Goal: Task Accomplishment & Management: Use online tool/utility

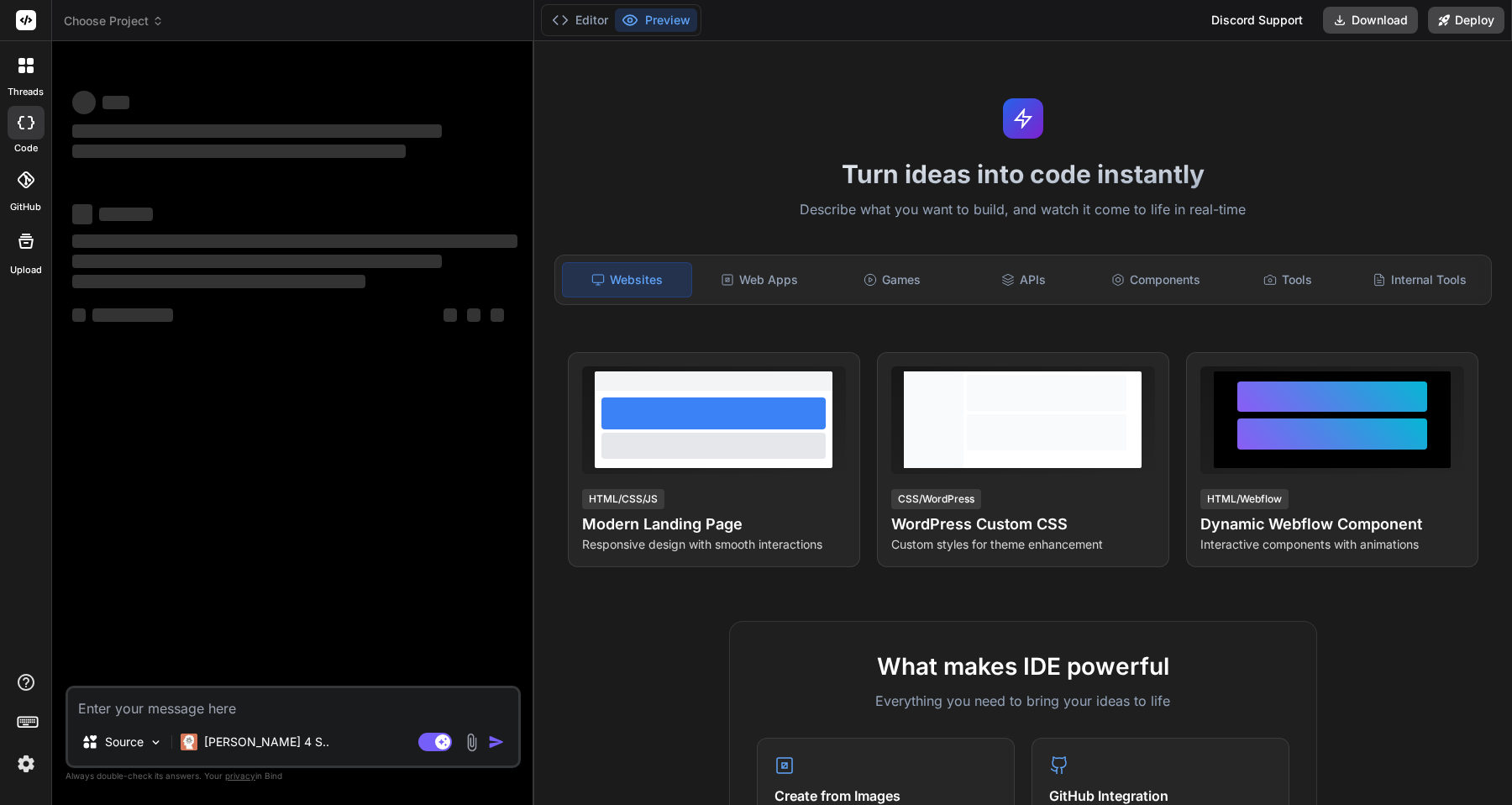
click at [21, 778] on div "threads code GitHub Upload" at bounding box center [26, 402] width 52 height 805
click at [22, 770] on img at bounding box center [26, 764] width 29 height 29
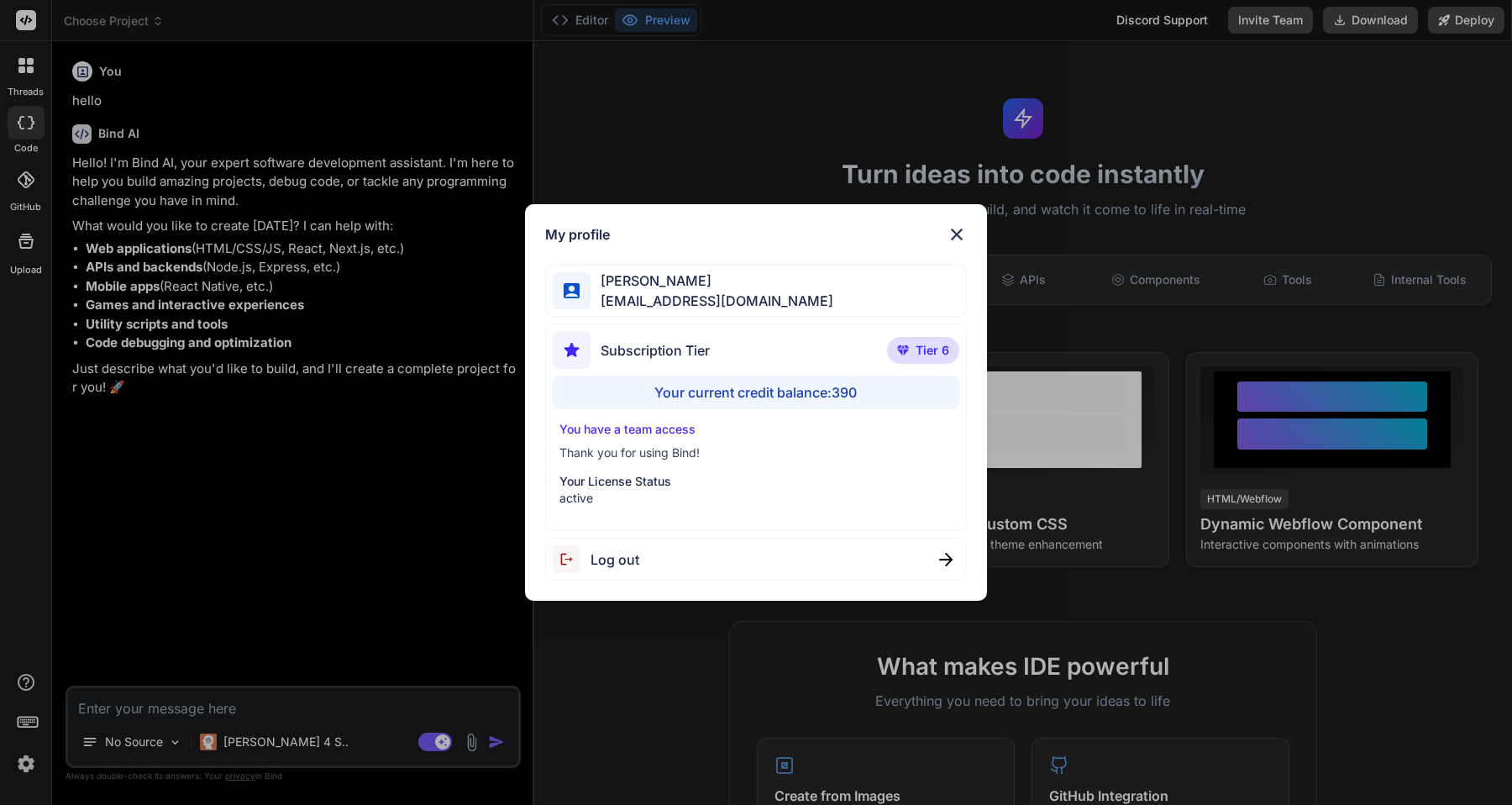
click at [32, 768] on div "My profile [PERSON_NAME] [EMAIL_ADDRESS][DOMAIN_NAME] Subscription Tier Tier 6 …" at bounding box center [756, 402] width 1512 height 805
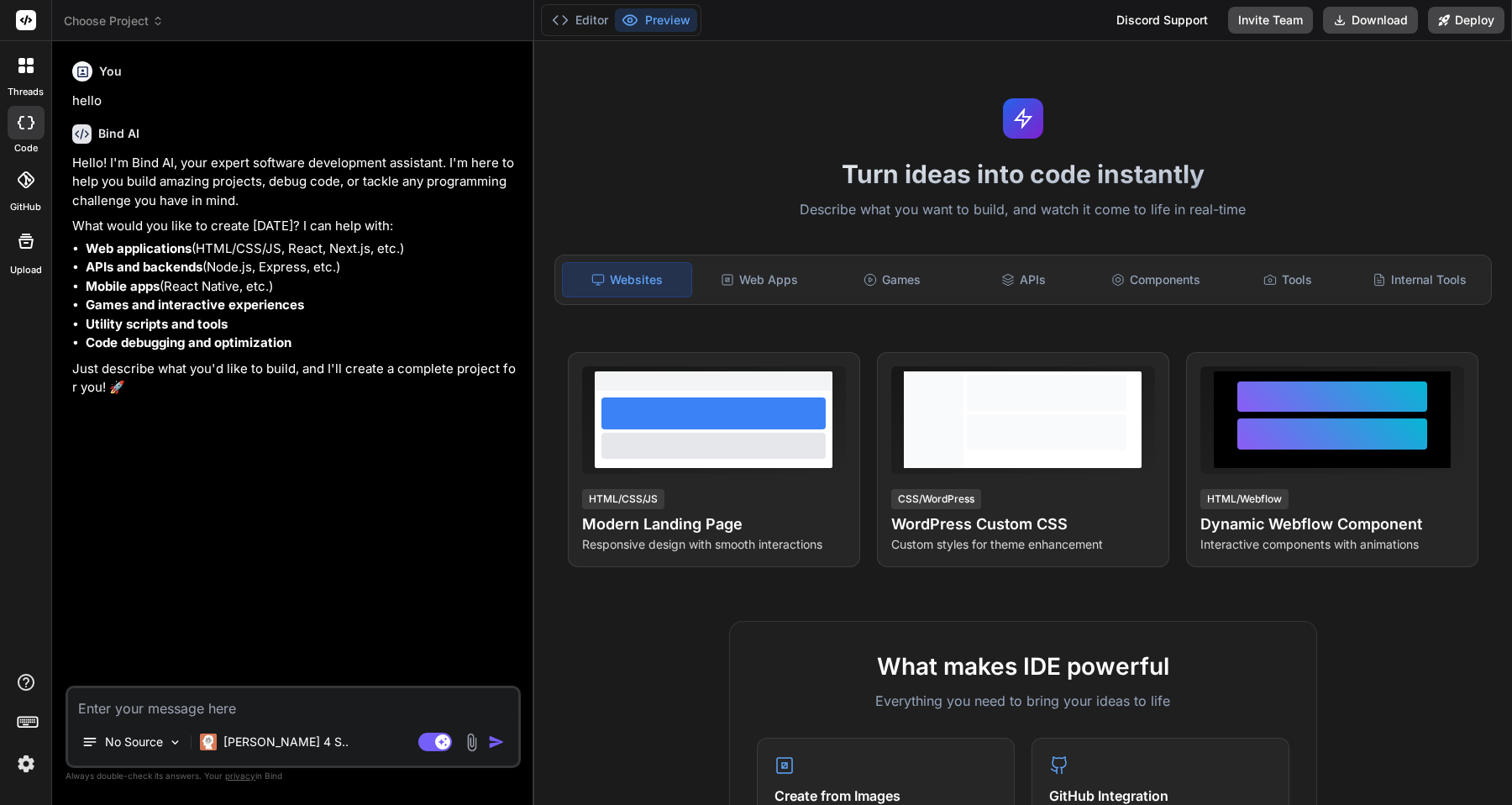
click at [32, 768] on img at bounding box center [26, 764] width 29 height 29
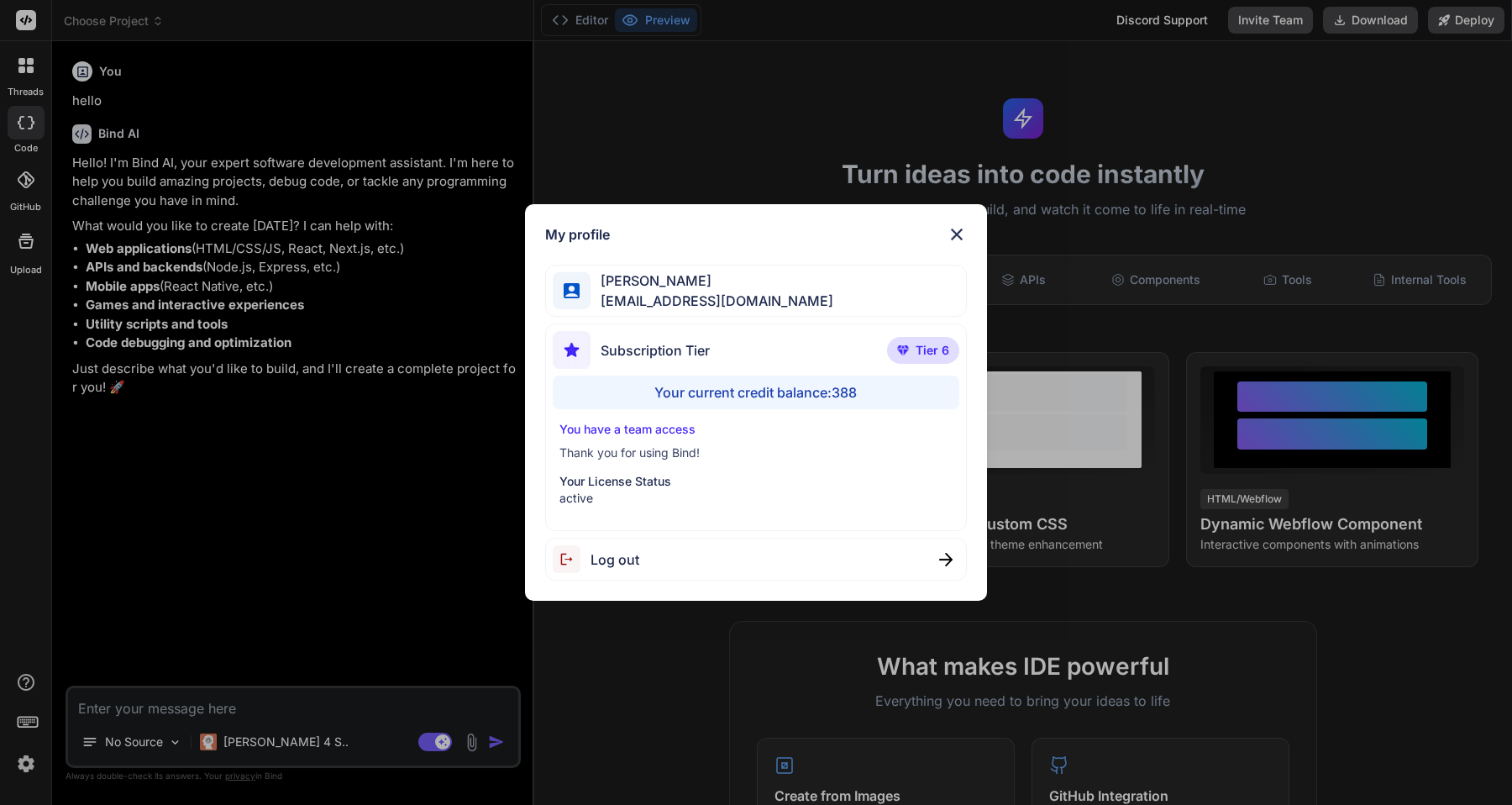
click at [683, 295] on span "[EMAIL_ADDRESS][DOMAIN_NAME]" at bounding box center [712, 301] width 243 height 21
click at [685, 350] on span "Subscription Tier" at bounding box center [655, 350] width 109 height 21
click at [682, 394] on div "Your current credit balance: 388" at bounding box center [756, 393] width 407 height 34
click at [909, 350] on img at bounding box center [902, 350] width 12 height 10
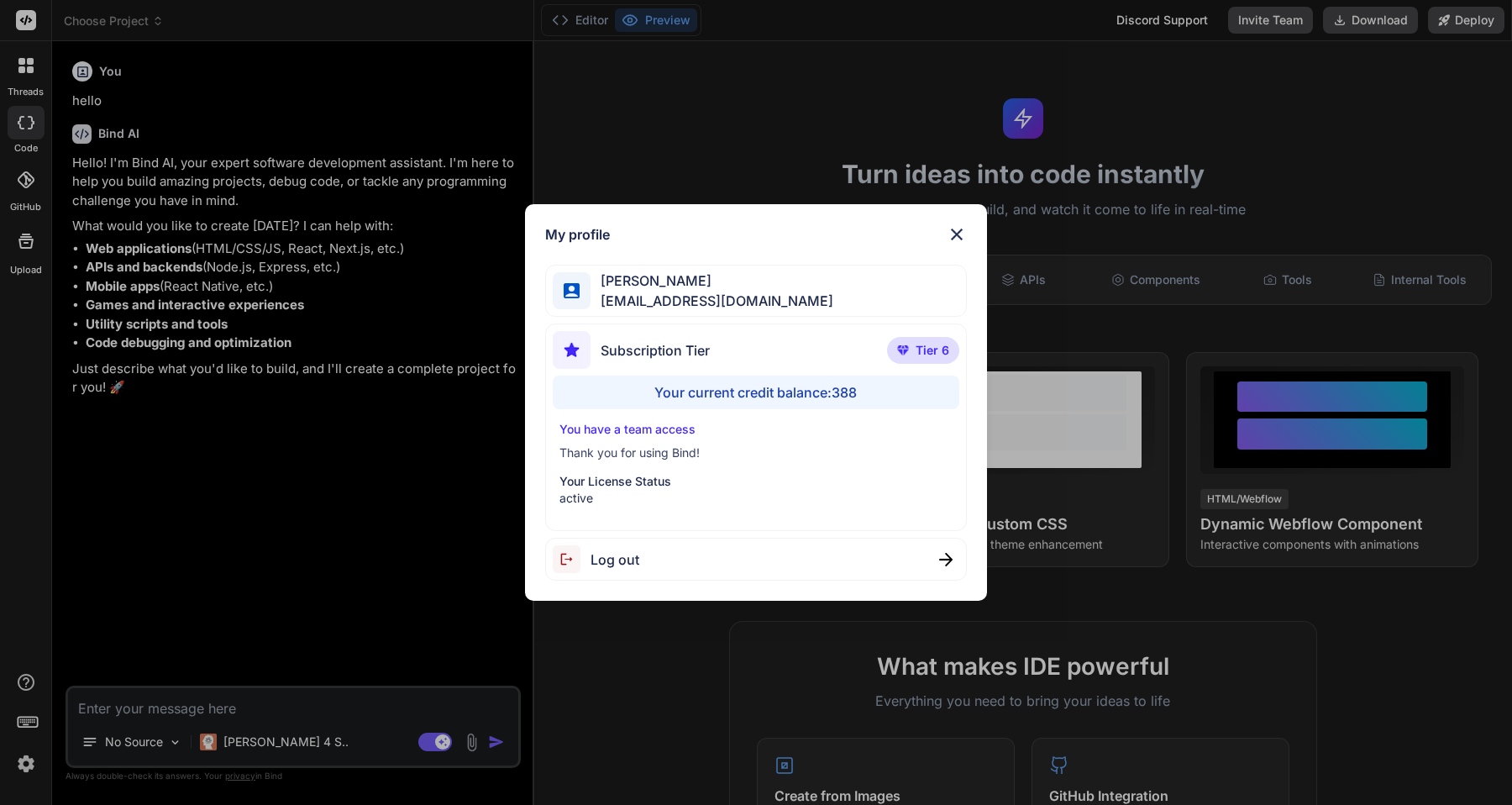
click at [909, 350] on img at bounding box center [902, 350] width 12 height 10
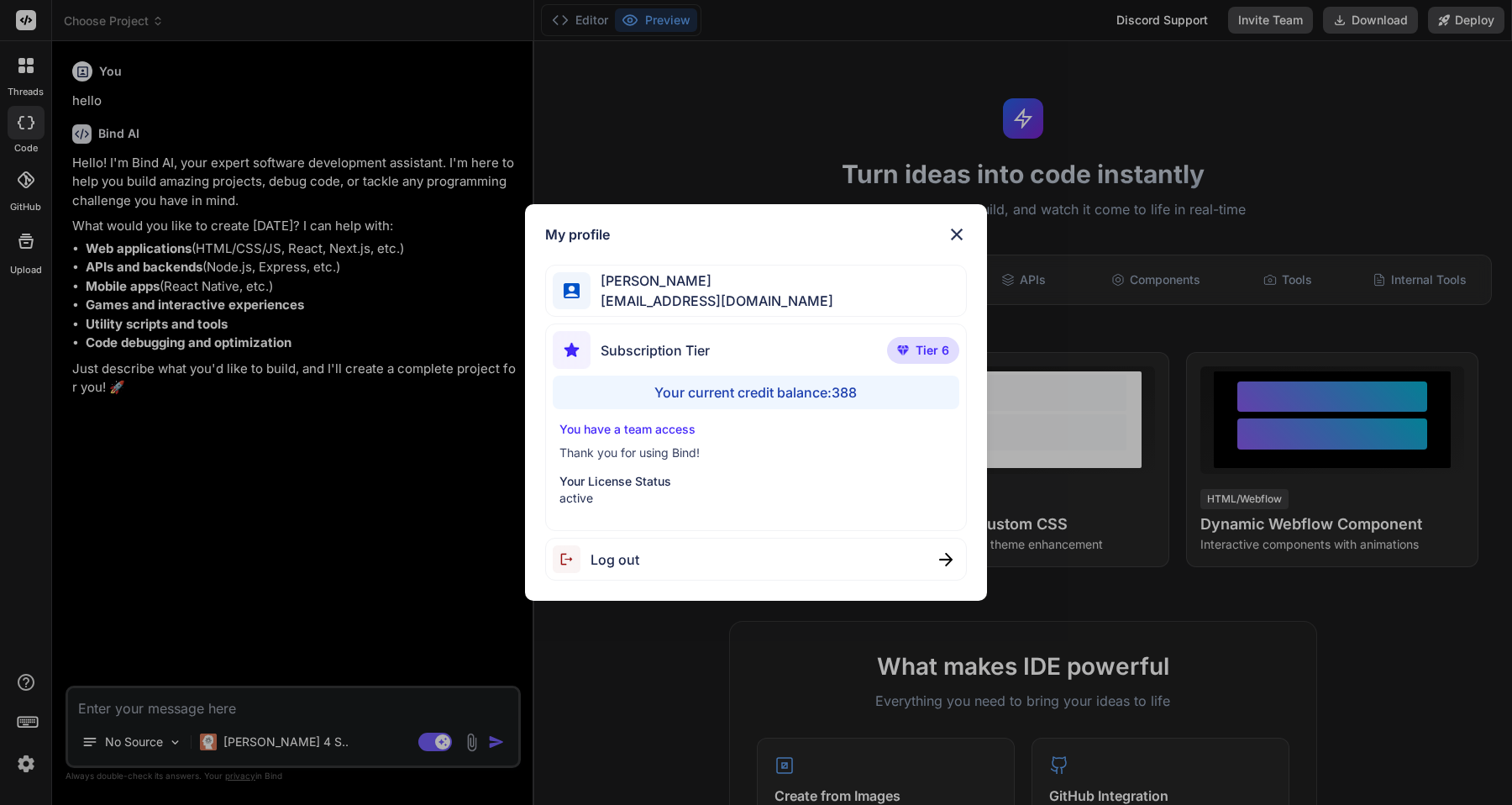
click at [909, 350] on img at bounding box center [902, 350] width 12 height 10
click at [159, 426] on div "My profile [PERSON_NAME] [EMAIL_ADDRESS][DOMAIN_NAME] Subscription Tier Tier 6 …" at bounding box center [756, 402] width 1512 height 805
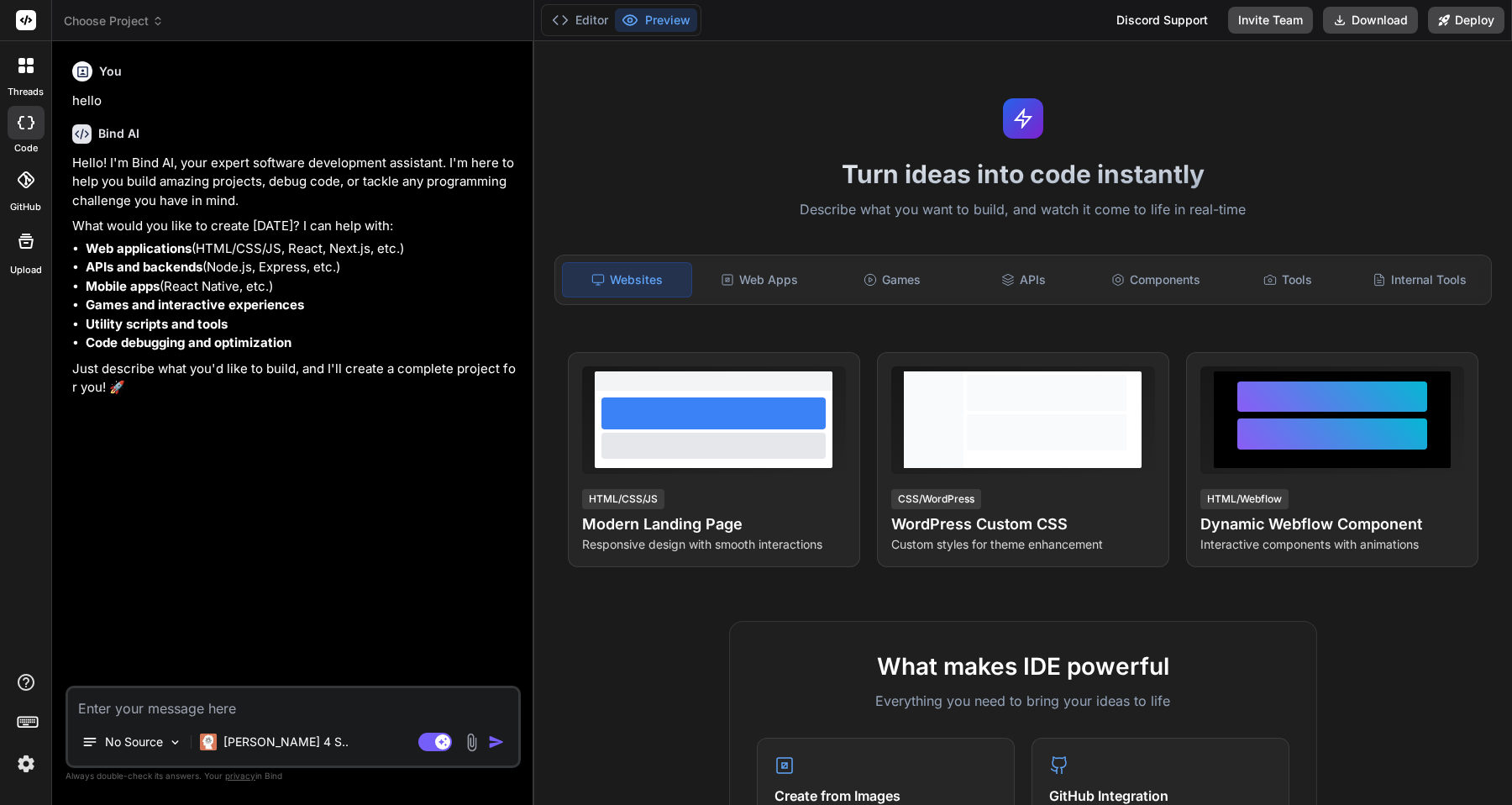
click at [25, 86] on label "threads" at bounding box center [25, 92] width 36 height 14
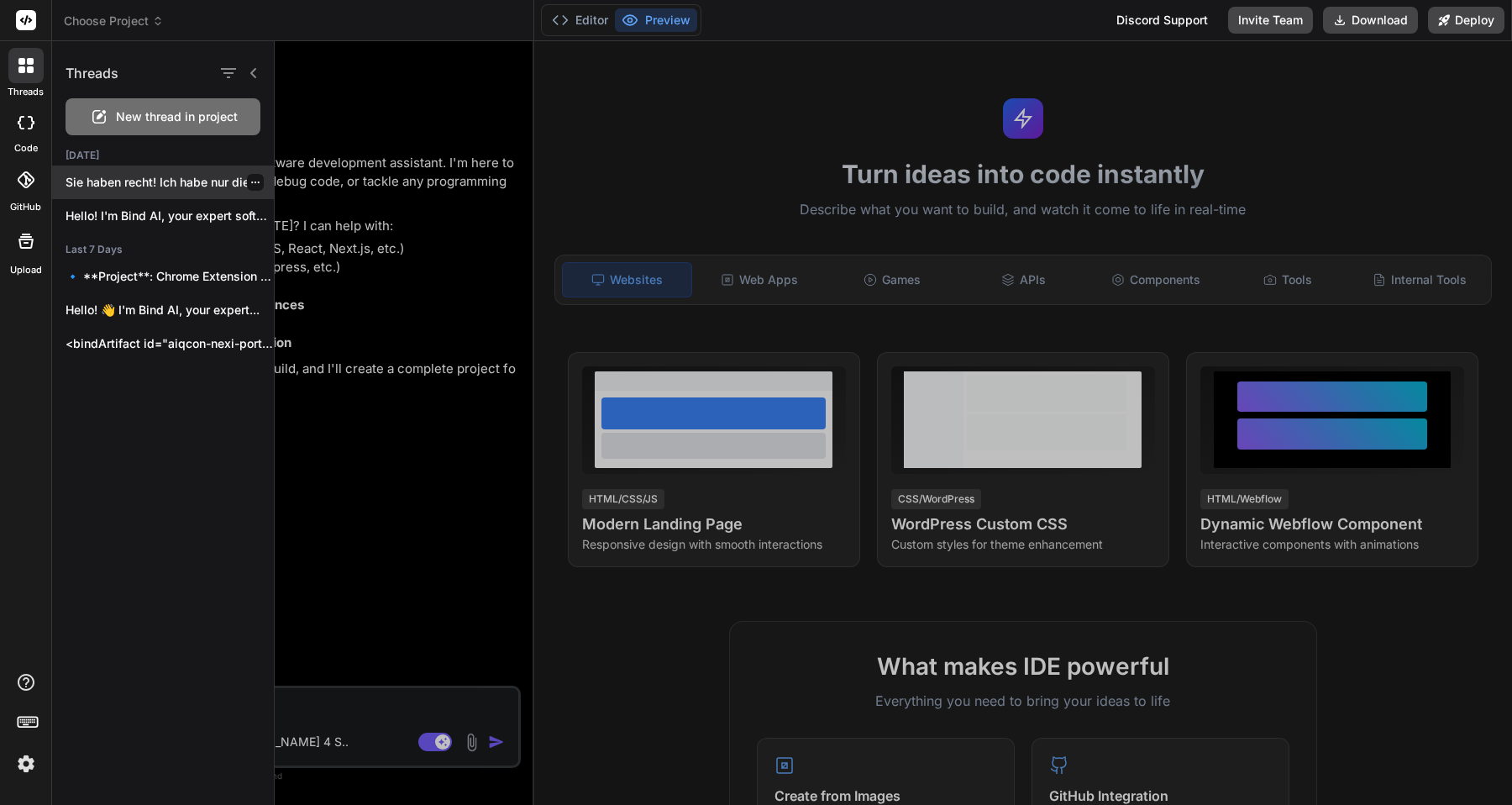
click at [130, 183] on p "Sie haben recht! Ich habe nur die..." at bounding box center [169, 182] width 208 height 17
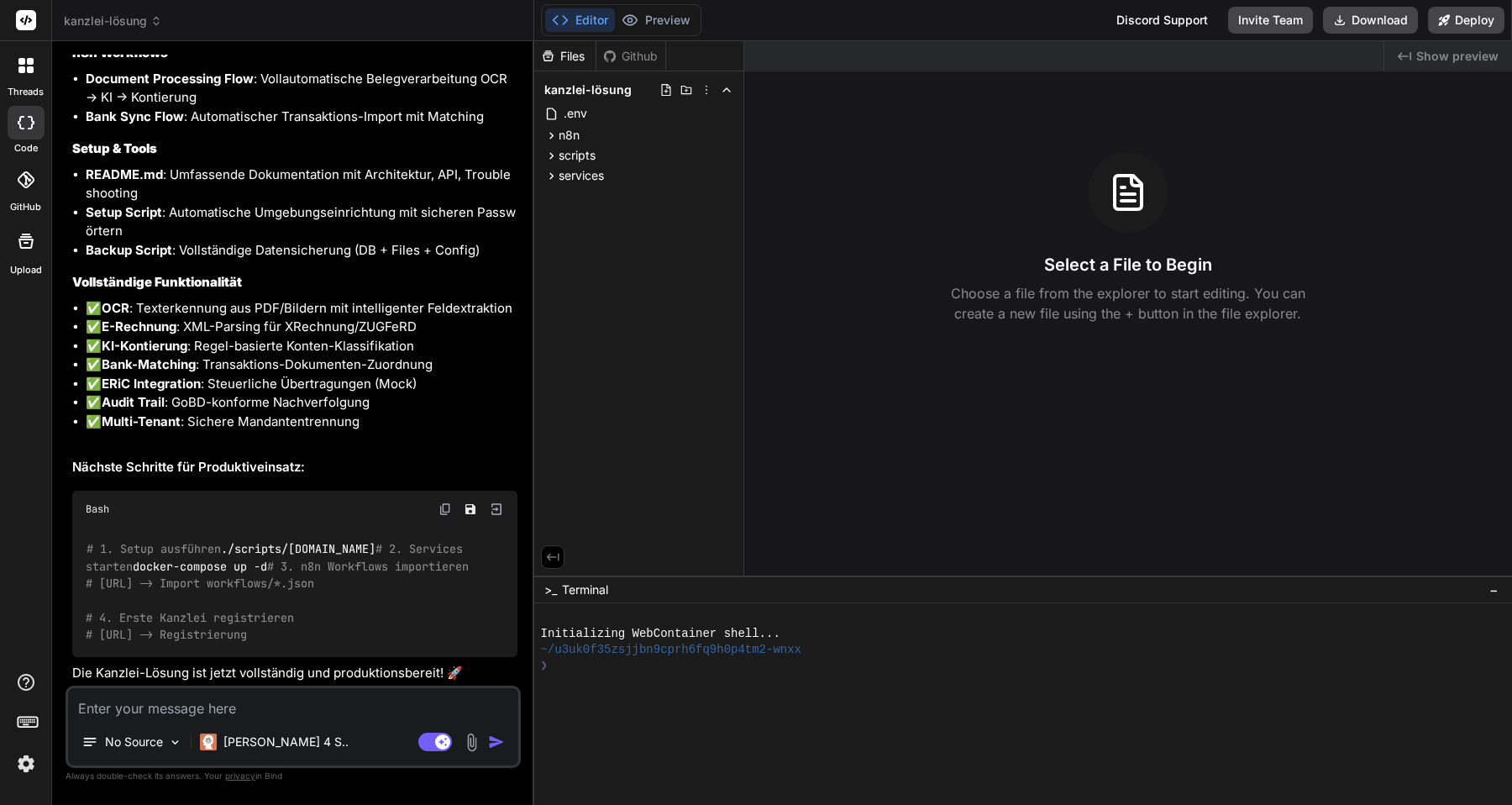
scroll to position [7619, 0]
click at [1474, 21] on button "Deploy" at bounding box center [1466, 21] width 77 height 27
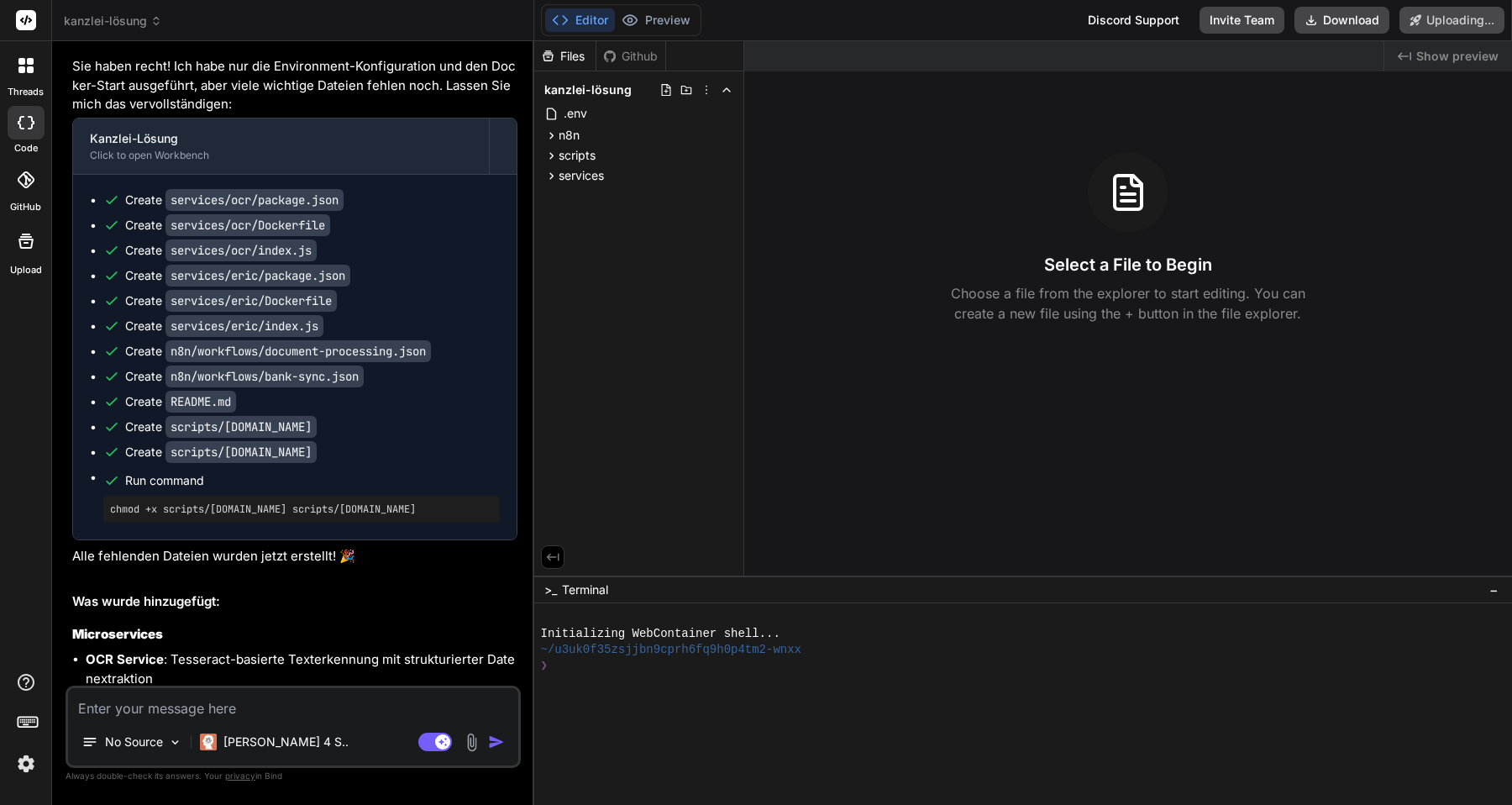
scroll to position [6797, 0]
type textarea "x"
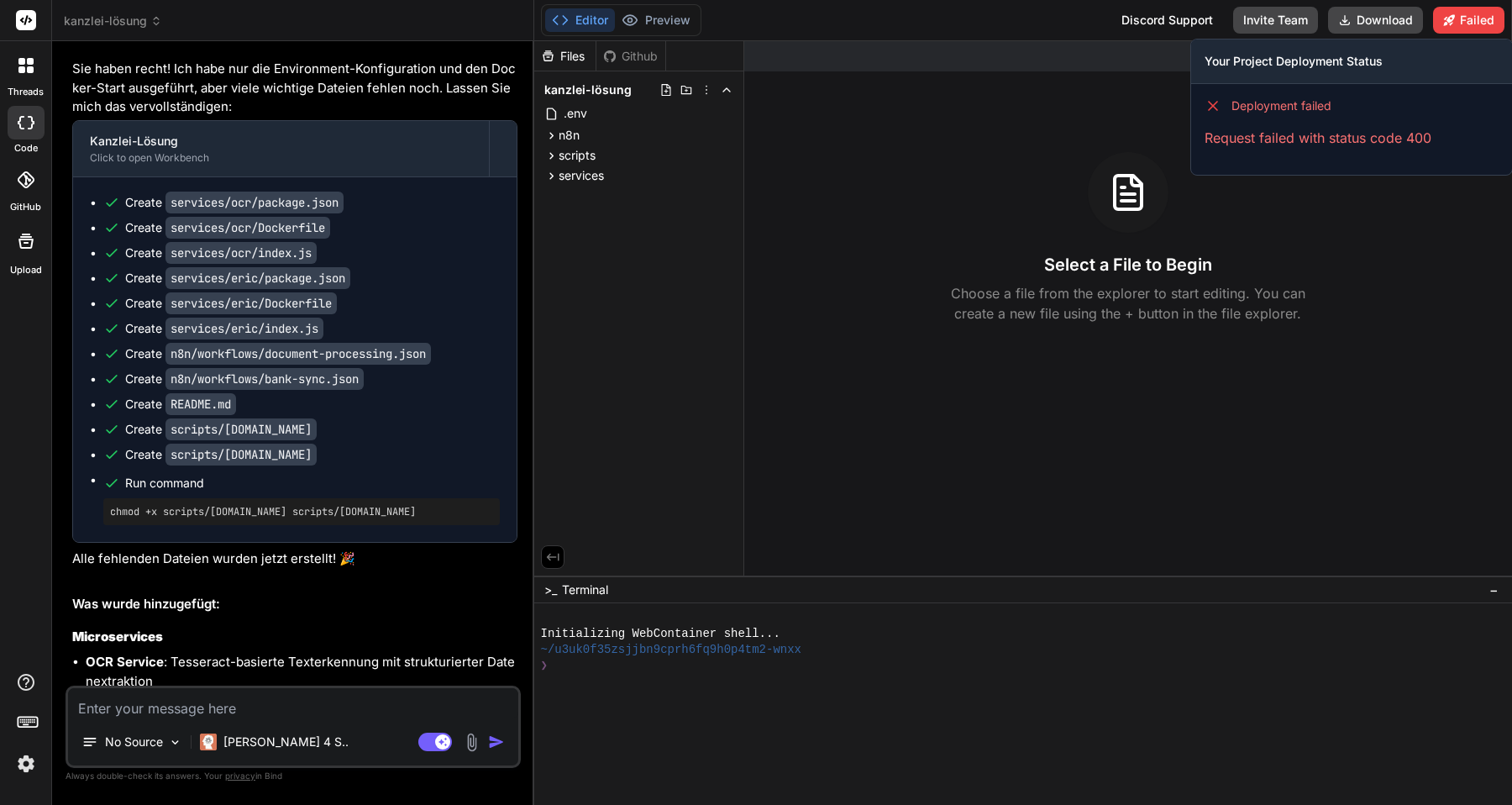
click at [1300, 142] on p "Request failed with status code 400" at bounding box center [1351, 137] width 294 height 21
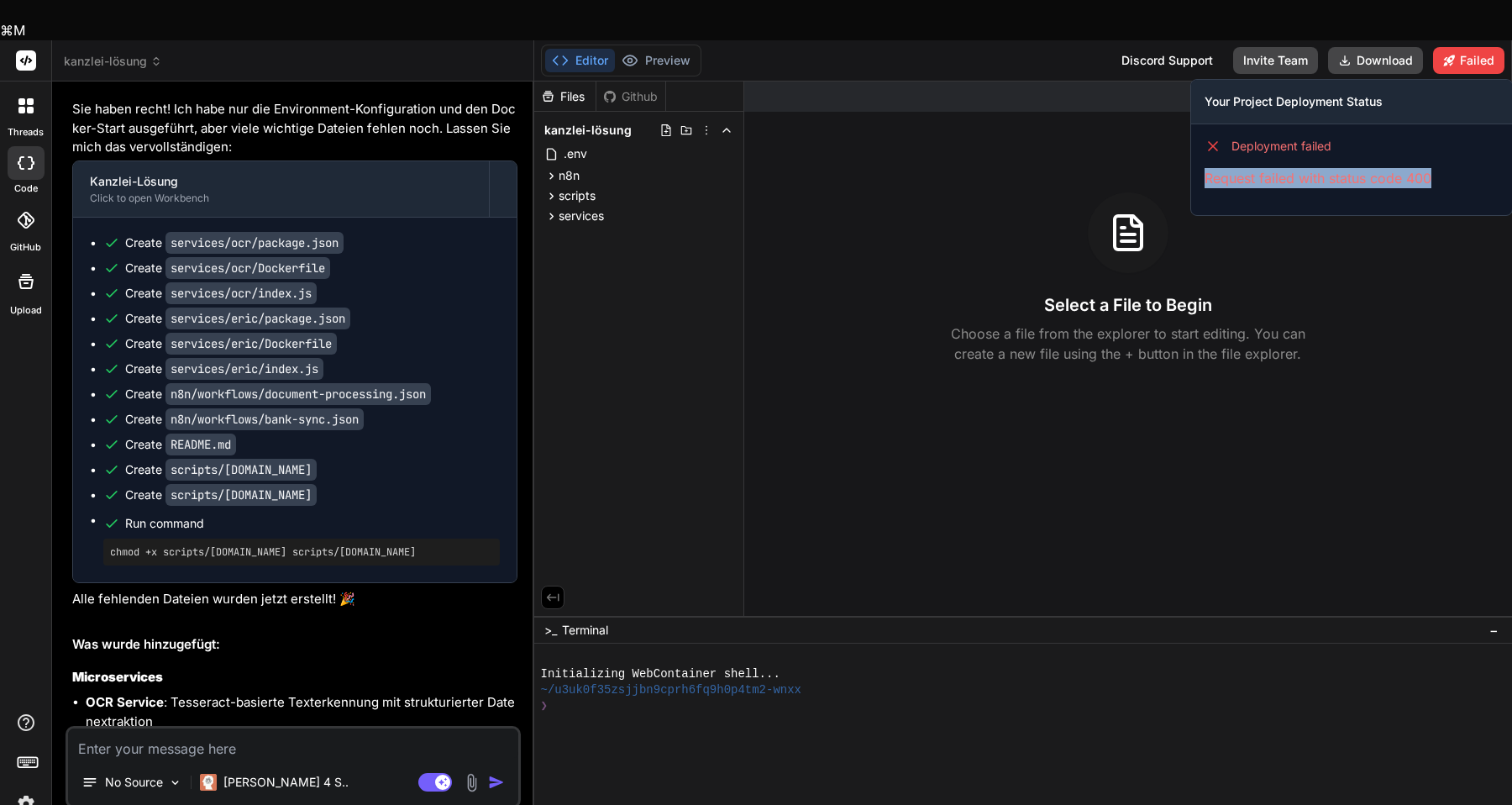
click at [1300, 168] on p "Request failed with status code 400" at bounding box center [1351, 178] width 294 height 21
